Goal: Navigation & Orientation: Find specific page/section

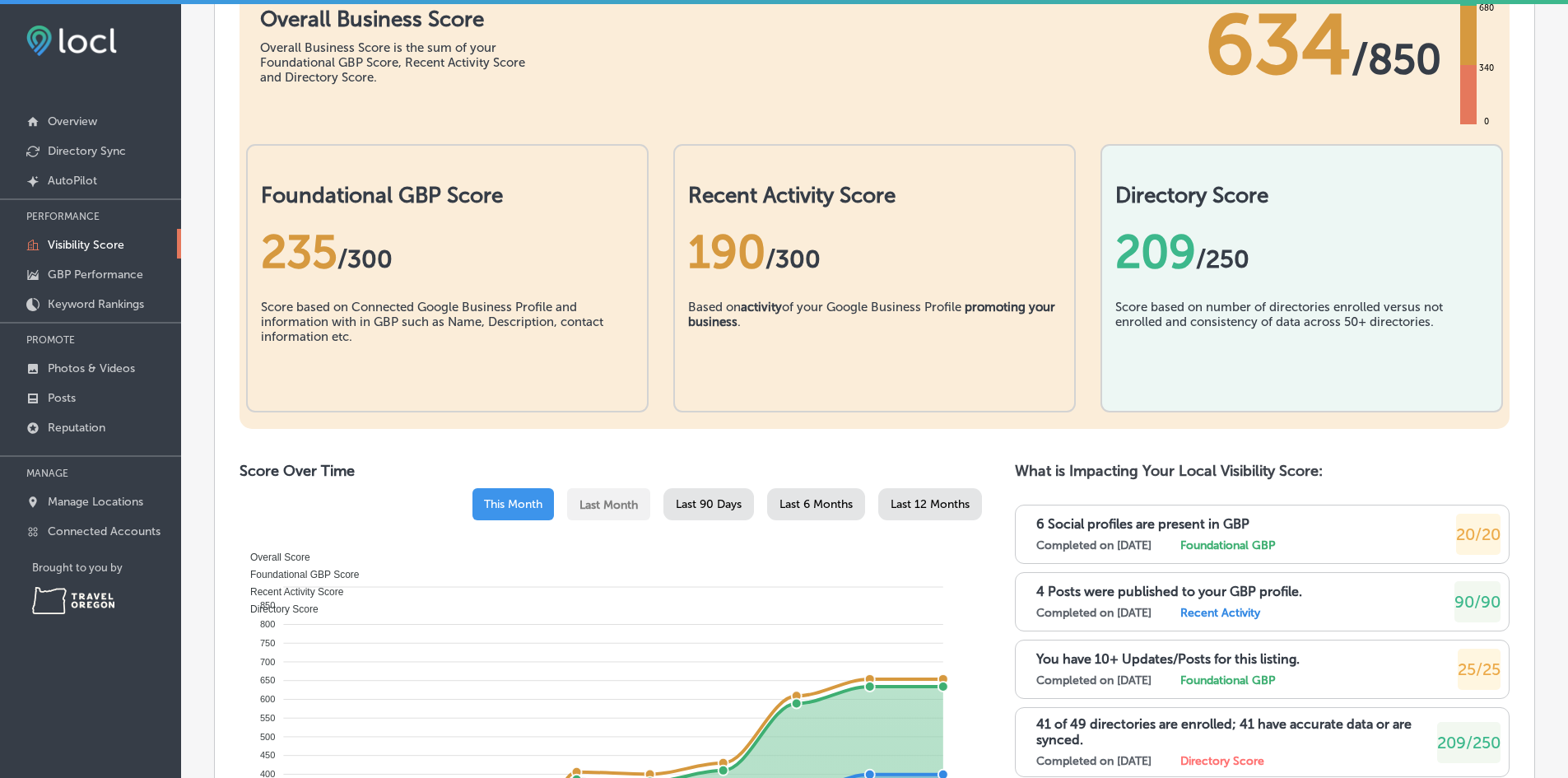
scroll to position [247, 0]
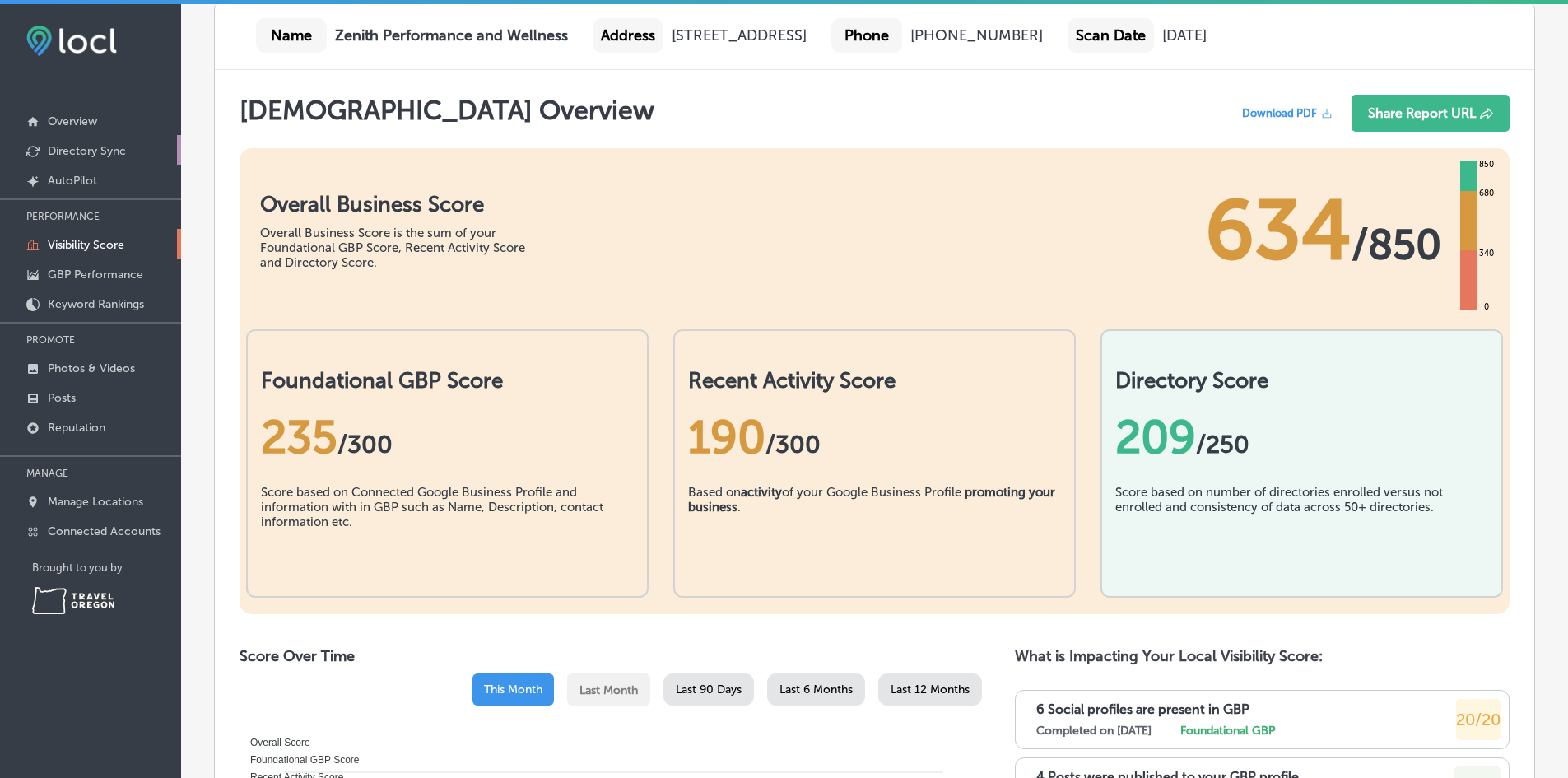
click at [97, 154] on p "Directory Sync" at bounding box center [86, 151] width 78 height 14
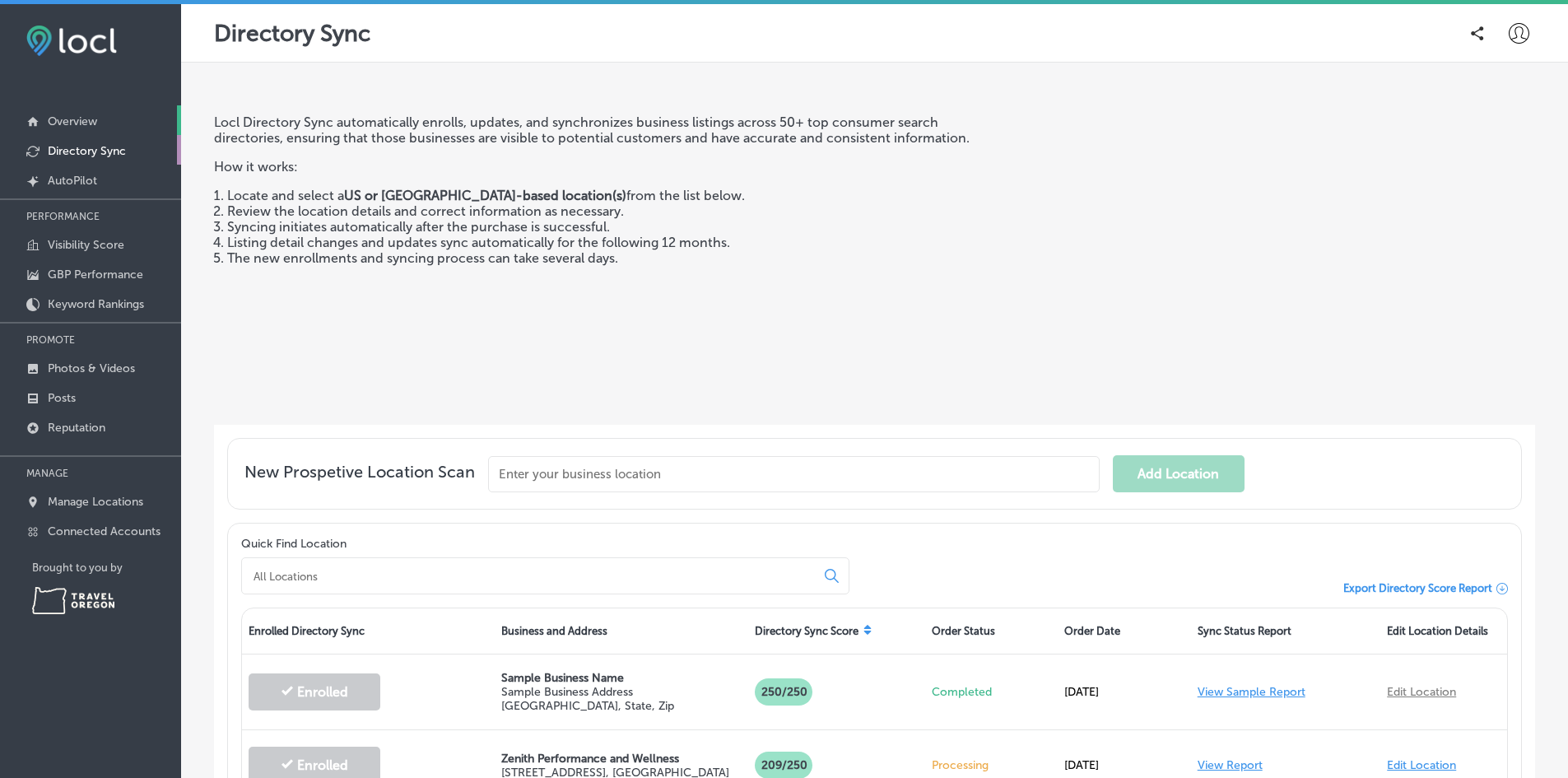
click at [84, 112] on link "Overview" at bounding box center [90, 120] width 181 height 30
